Goal: Task Accomplishment & Management: Complete application form

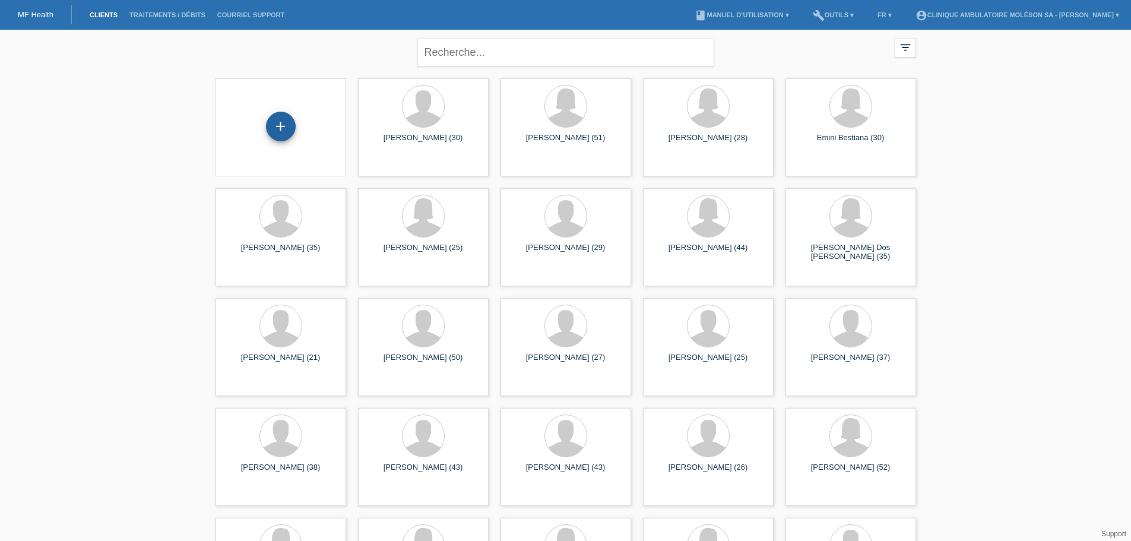
click at [277, 132] on div "+" at bounding box center [281, 127] width 30 height 30
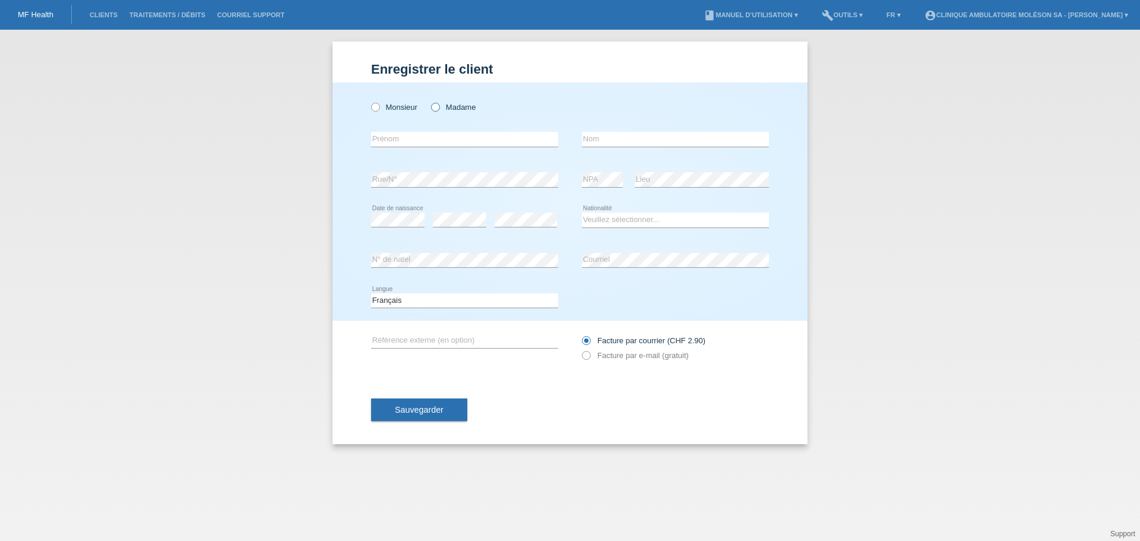
click at [445, 108] on label "Madame" at bounding box center [453, 107] width 45 height 9
click at [439, 108] on input "Madame" at bounding box center [435, 107] width 8 height 8
radio input "true"
click at [423, 134] on input "text" at bounding box center [464, 139] width 187 height 15
paste input "Tingting"
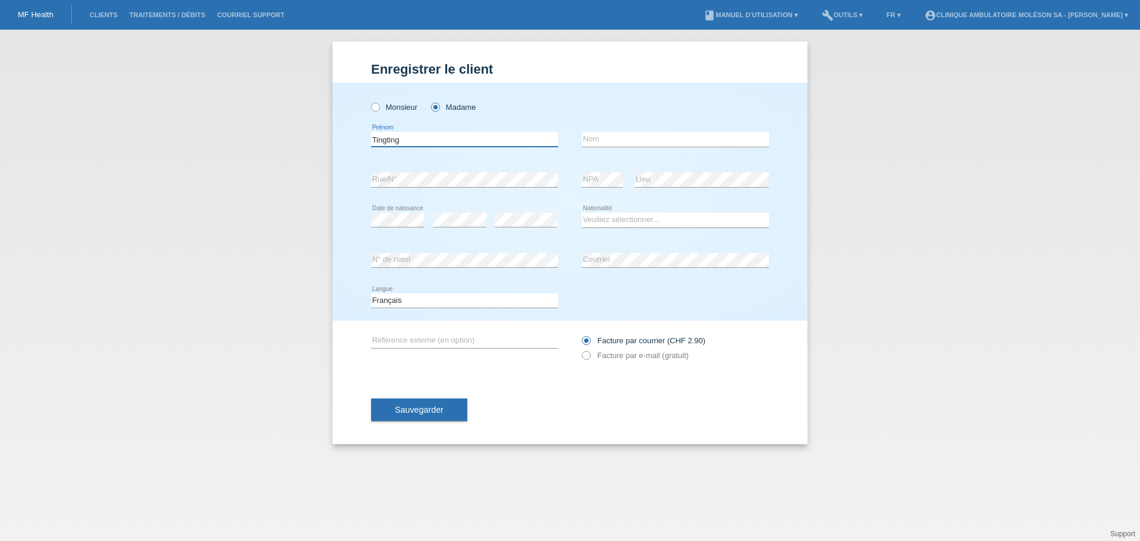
type input "Tingting"
click at [650, 137] on input "text" at bounding box center [675, 139] width 187 height 15
paste input "ZHOU"
type input "ZHOU"
click at [410, 211] on div "error Date de naissance" at bounding box center [397, 220] width 53 height 40
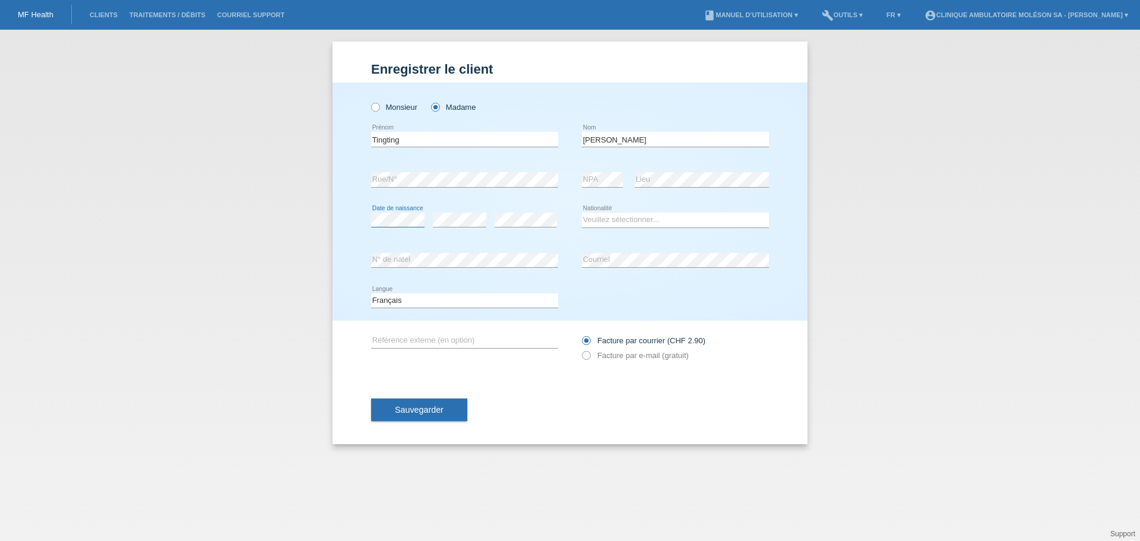
click at [351, 217] on div "Monsieur Madame Tingting error Prénom ZHOU error Nom error NPA" at bounding box center [569, 202] width 475 height 238
click at [524, 208] on div "error" at bounding box center [526, 220] width 62 height 40
click at [622, 220] on select "Veuillez sélectionner... Suisse Allemagne Autriche Liechtenstein ------------ A…" at bounding box center [675, 220] width 187 height 14
drag, startPoint x: 69, startPoint y: 121, endPoint x: 123, endPoint y: 116, distance: 53.6
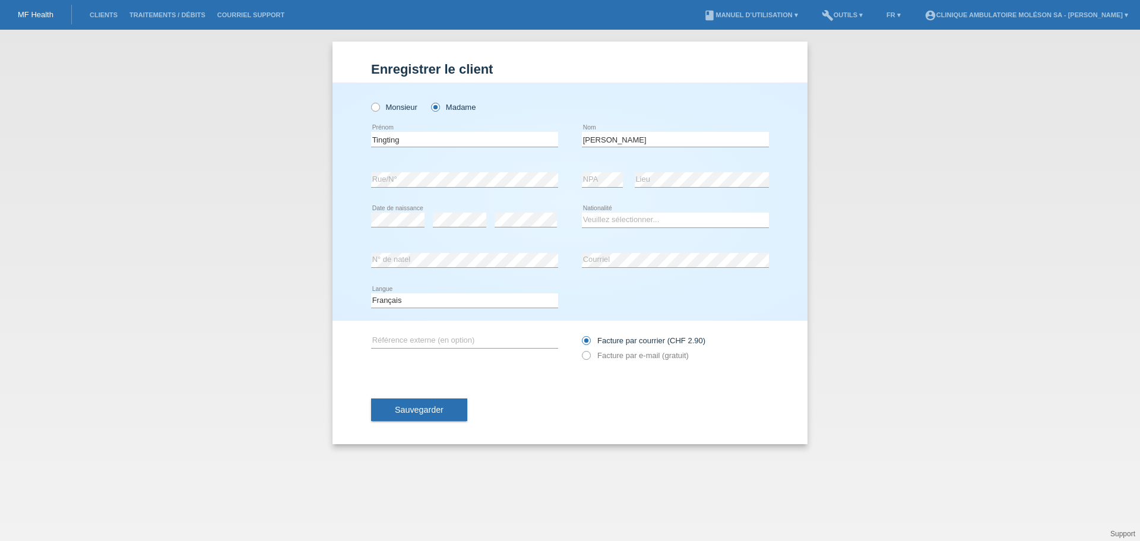
click at [69, 121] on div "Enregistrer le client Enregistrer le client Enregistrer le client Monsieur Mada…" at bounding box center [570, 285] width 1140 height 511
click at [515, 338] on input "text" at bounding box center [464, 340] width 187 height 15
paste input "48768"
type input "48768"
click at [580, 349] on icon at bounding box center [580, 349] width 0 height 0
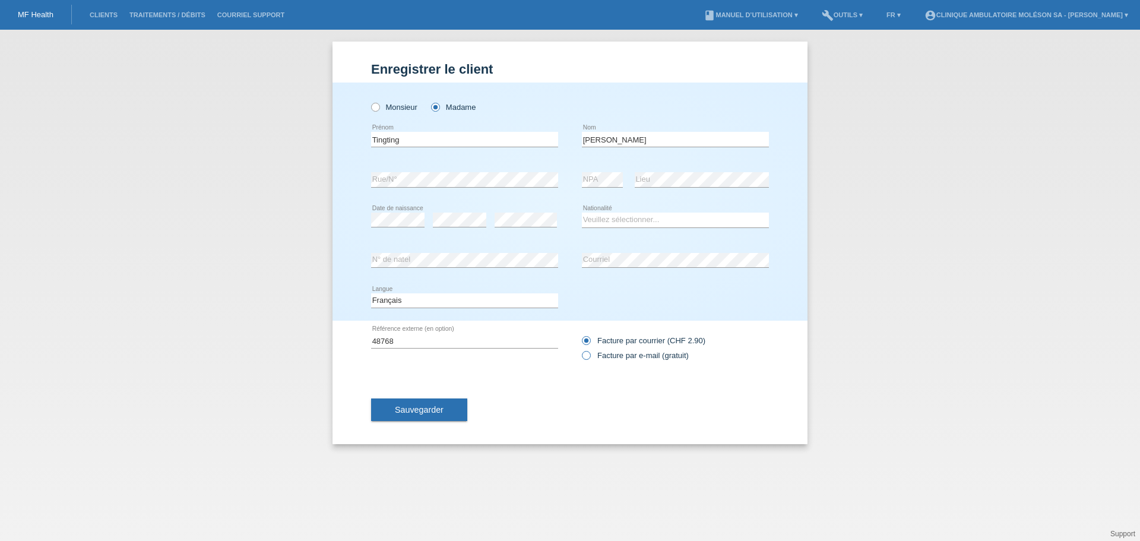
click at [585, 356] on input "Facture par e-mail (gratuit)" at bounding box center [586, 358] width 8 height 15
radio input "true"
click at [418, 408] on span "Sauvegarder" at bounding box center [419, 409] width 49 height 9
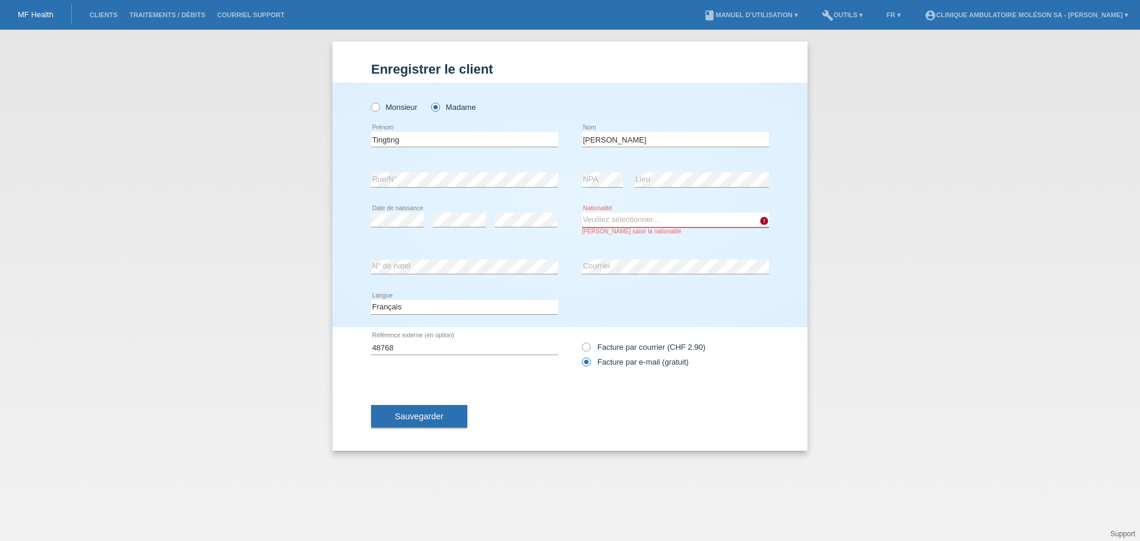
click at [736, 221] on select "Veuillez sélectionner... Suisse Allemagne Autriche Liechtenstein ------------ A…" at bounding box center [675, 220] width 187 height 14
select select "CH"
click at [582, 213] on select "Veuillez sélectionner... Suisse Allemagne Autriche Liechtenstein ------------ A…" at bounding box center [675, 220] width 187 height 14
click at [446, 413] on button "Sauvegarder" at bounding box center [419, 416] width 96 height 23
